Goal: Information Seeking & Learning: Learn about a topic

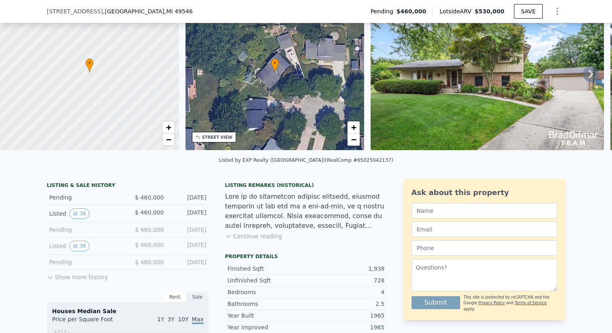
scroll to position [56, 0]
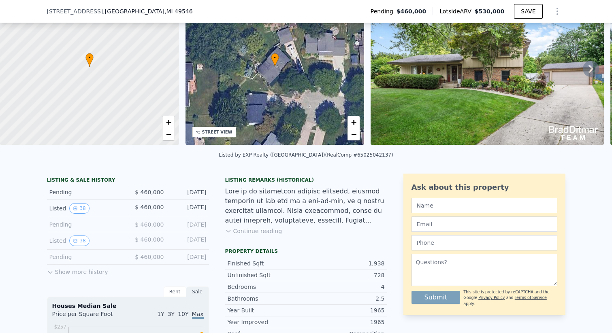
click at [49, 272] on icon at bounding box center [50, 272] width 6 height 6
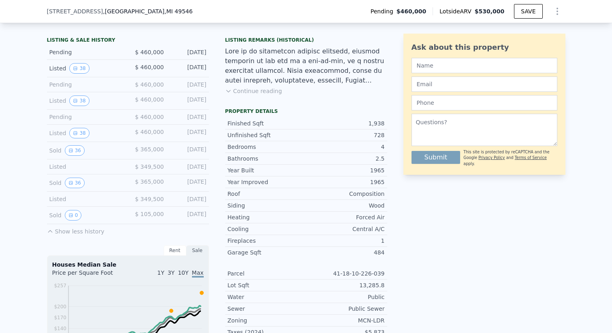
scroll to position [206, 0]
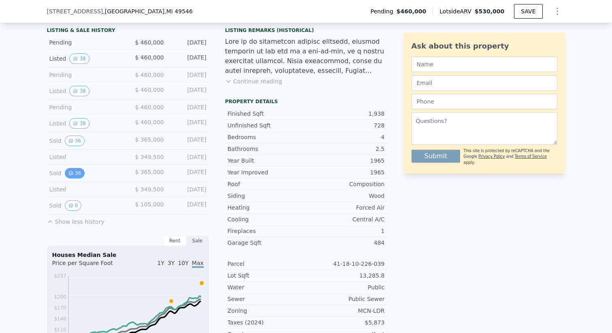
click at [77, 174] on button "36" at bounding box center [75, 173] width 20 height 11
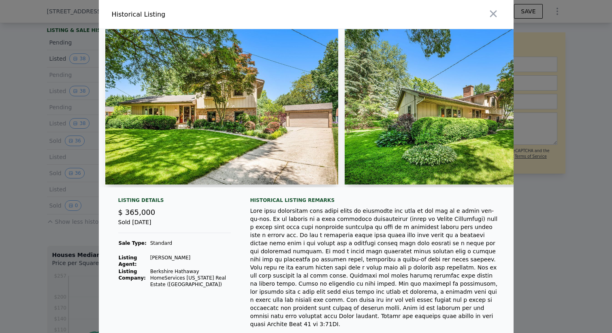
click at [302, 124] on img at bounding box center [221, 107] width 233 height 156
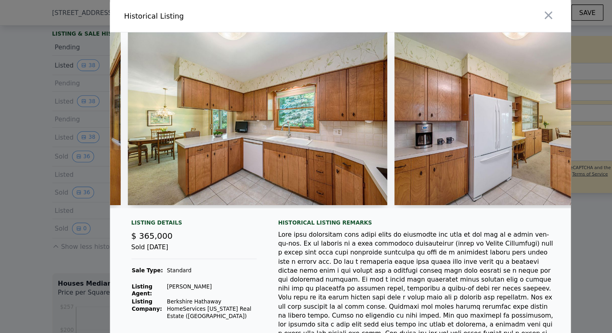
scroll to position [0, 2359]
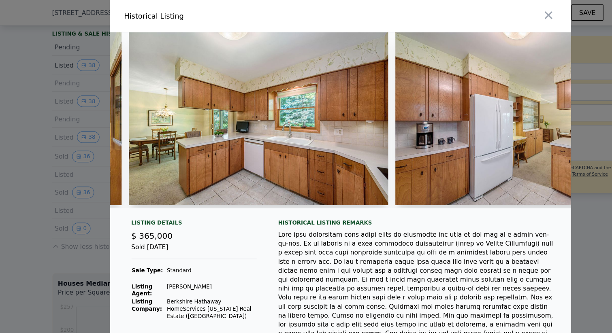
click at [302, 98] on img at bounding box center [232, 107] width 233 height 156
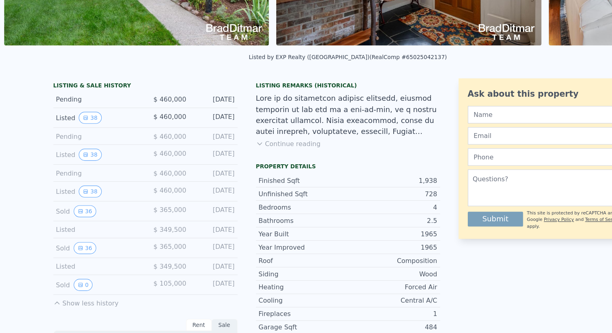
scroll to position [121, 0]
click at [73, 256] on button "36" at bounding box center [75, 258] width 20 height 11
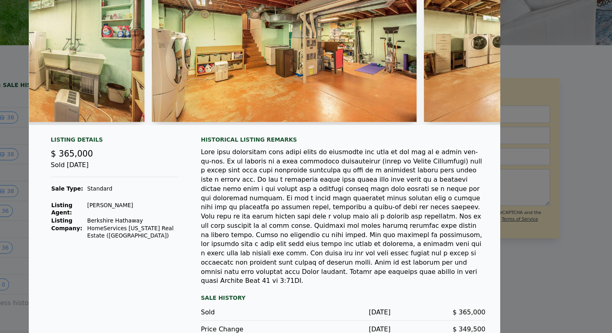
scroll to position [0, 0]
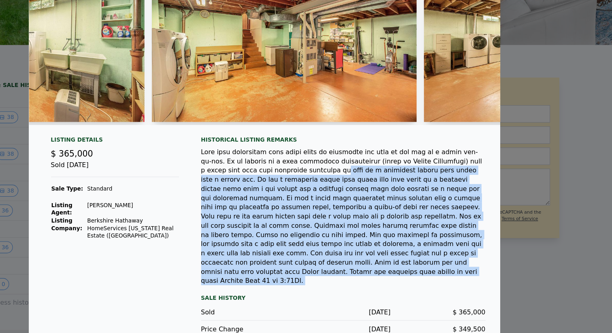
drag, startPoint x: 317, startPoint y: 190, endPoint x: 415, endPoint y: 275, distance: 129.5
click at [415, 275] on div "Historical Listing remarks Sale History Sold Jul 7, 2022 $ 365,000 Price Change…" at bounding box center [375, 248] width 250 height 177
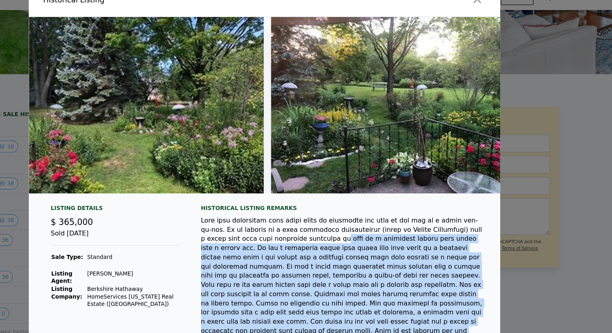
scroll to position [0, 8144]
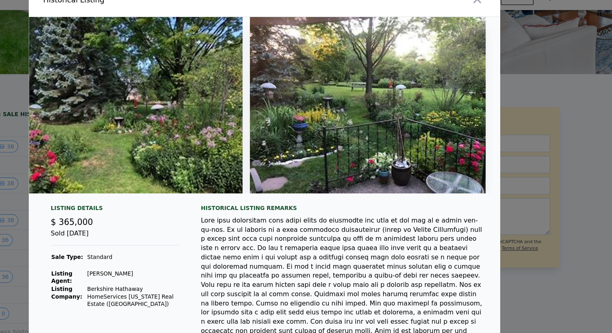
click at [433, 210] on div at bounding box center [375, 264] width 250 height 121
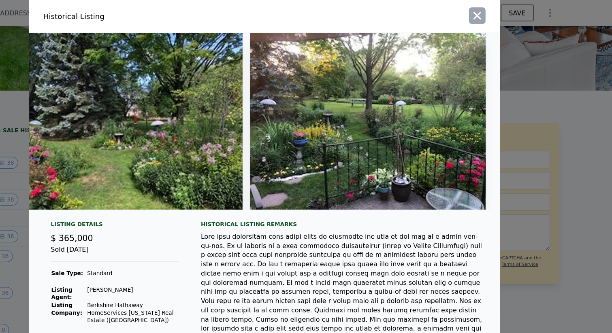
click at [494, 13] on icon "button" at bounding box center [493, 14] width 7 height 7
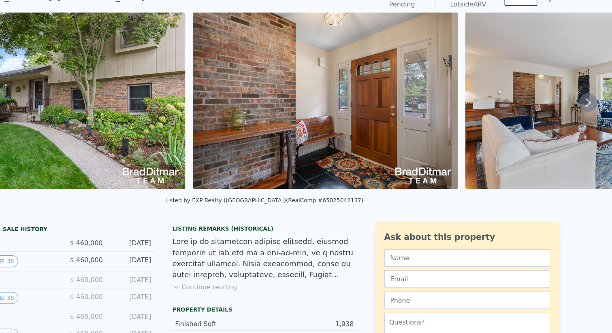
scroll to position [34, 0]
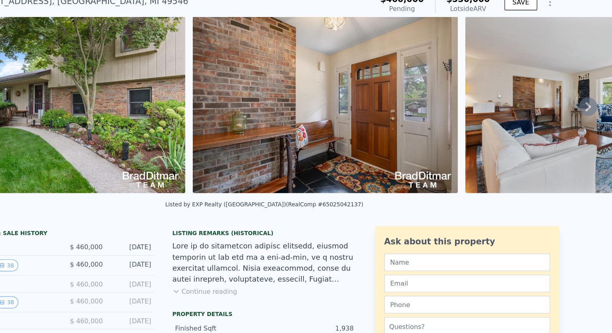
click at [330, 103] on img at bounding box center [359, 93] width 233 height 156
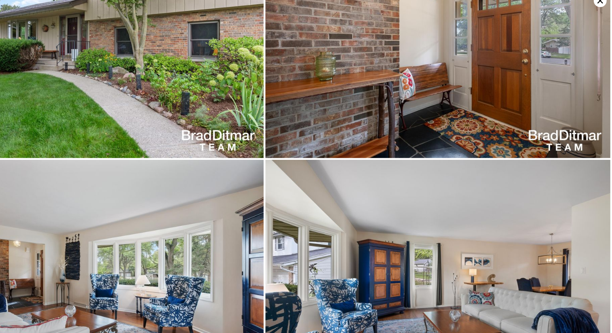
scroll to position [204, 0]
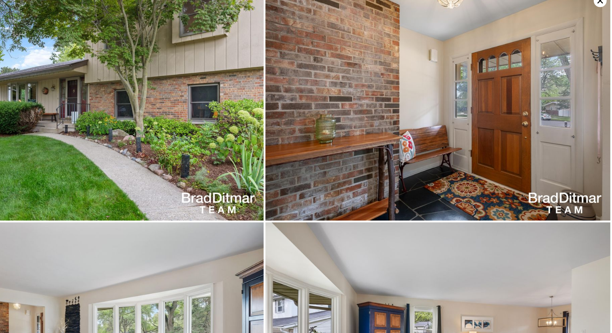
click at [260, 111] on img at bounding box center [154, 101] width 304 height 202
click at [181, 122] on img at bounding box center [154, 101] width 304 height 202
click at [179, 218] on img at bounding box center [154, 305] width 304 height 202
click at [182, 235] on img at bounding box center [154, 305] width 304 height 202
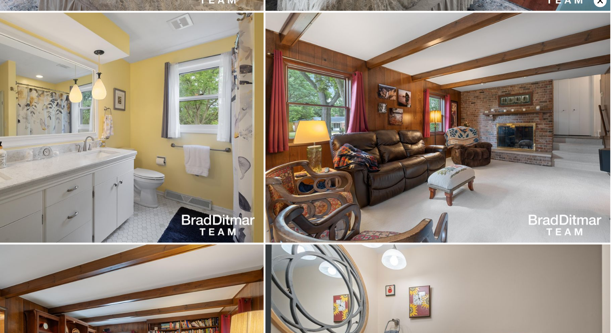
scroll to position [2041, 0]
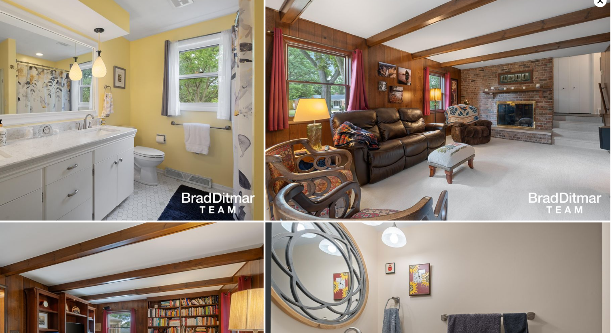
click at [241, 94] on img at bounding box center [154, 101] width 304 height 202
click at [205, 126] on img at bounding box center [154, 101] width 304 height 202
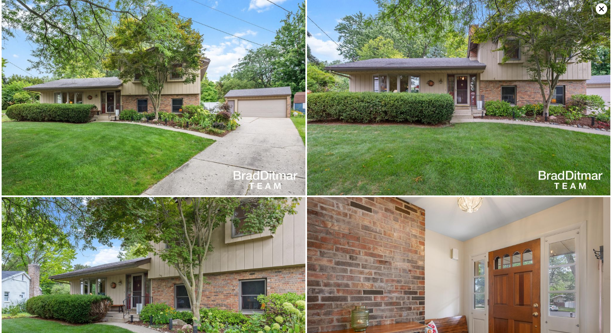
scroll to position [0, 0]
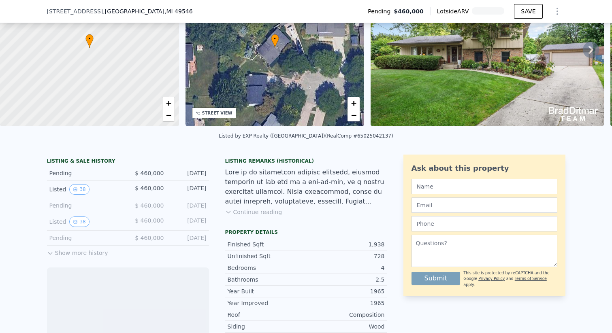
scroll to position [83, 0]
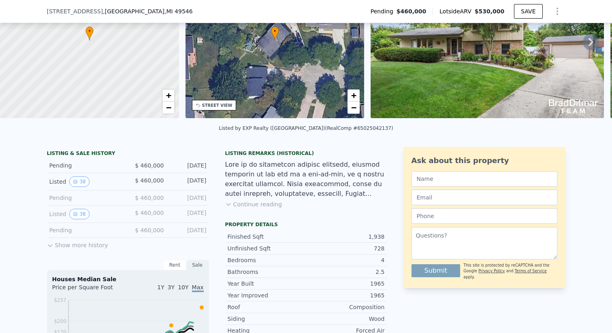
click at [57, 242] on button "Show more history" at bounding box center [77, 243] width 61 height 11
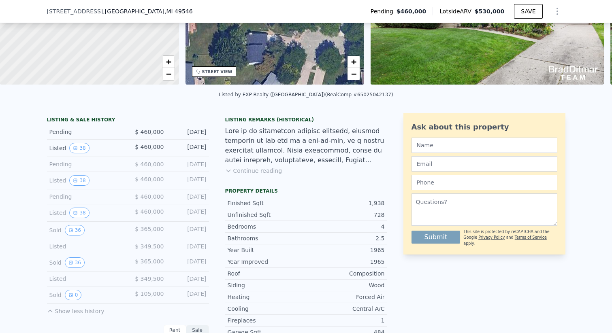
scroll to position [118, 0]
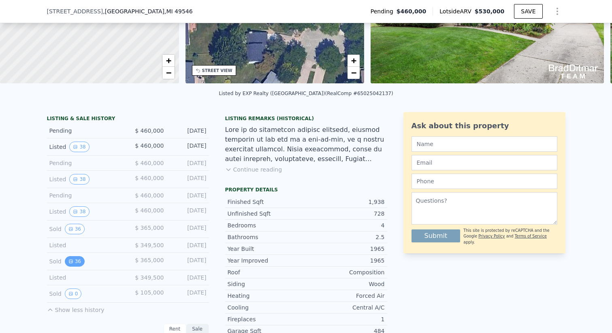
click at [71, 260] on icon "View historical data" at bounding box center [70, 261] width 5 height 5
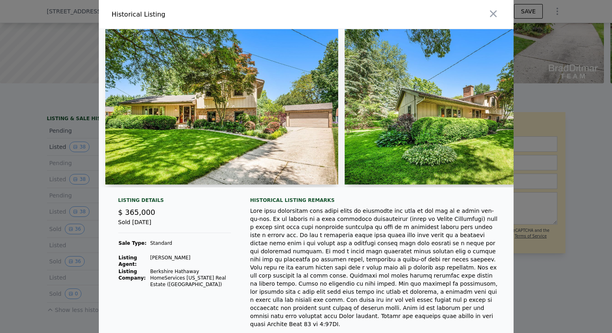
click at [271, 117] on img at bounding box center [221, 107] width 233 height 156
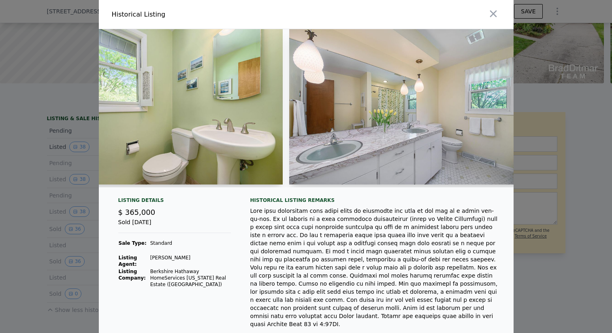
scroll to position [0, 3152]
